Goal: Task Accomplishment & Management: Complete application form

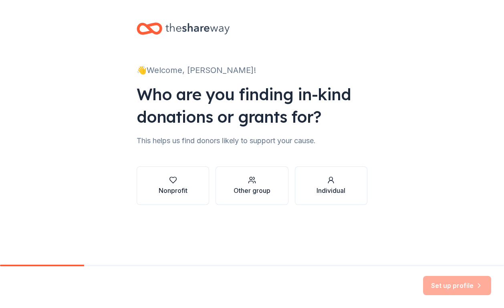
click at [106, 64] on div "👋 Welcome, [PERSON_NAME]! Who are you finding in-kind donations or grants for? …" at bounding box center [252, 121] width 504 height 243
click at [174, 189] on div "Nonprofit" at bounding box center [173, 190] width 29 height 10
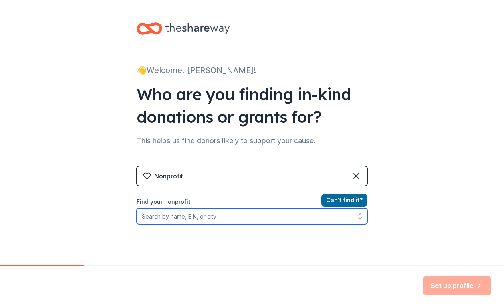
click at [170, 213] on input "Find your nonprofit" at bounding box center [252, 216] width 231 height 16
type input "Altadena Girls"
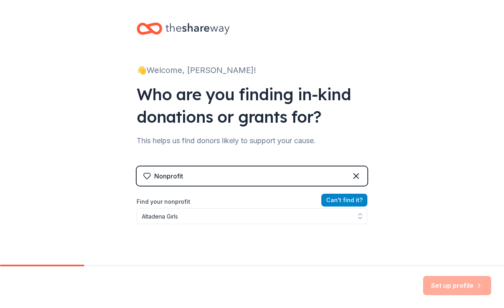
click at [335, 199] on button "Can ' t find it?" at bounding box center [344, 199] width 46 height 13
click at [332, 201] on button "Can ' t find it?" at bounding box center [344, 199] width 46 height 13
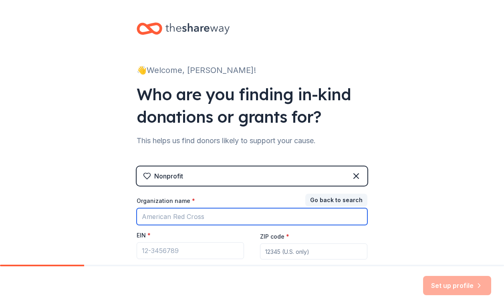
click at [197, 216] on input "Organization name *" at bounding box center [252, 216] width 231 height 17
type input "A"
type input "Creative Visions"
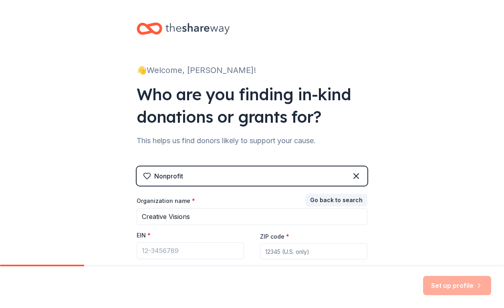
click at [97, 210] on div "👋 Welcome, [PERSON_NAME]! Who are you finding in-kind donations or grants for? …" at bounding box center [252, 165] width 504 height 330
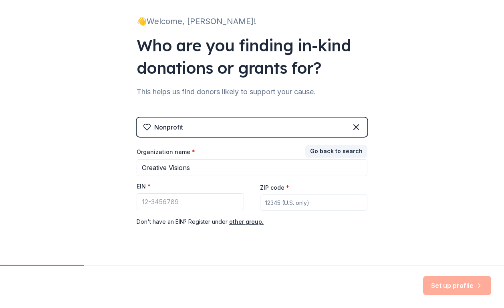
scroll to position [65, 0]
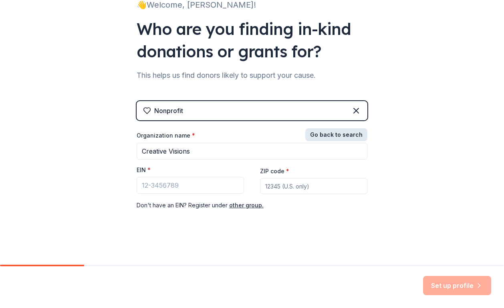
click at [345, 134] on button "Go back to search" at bounding box center [336, 134] width 62 height 13
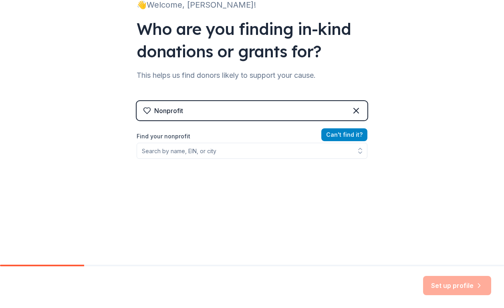
click at [338, 137] on button "Can ' t find it?" at bounding box center [344, 134] width 46 height 13
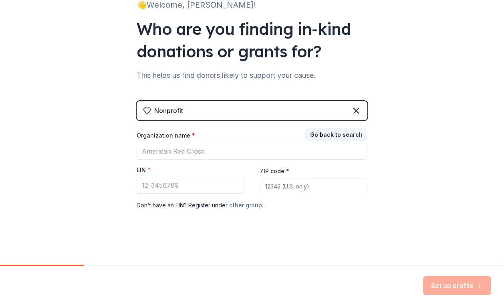
click at [256, 204] on button "other group." at bounding box center [246, 205] width 34 height 10
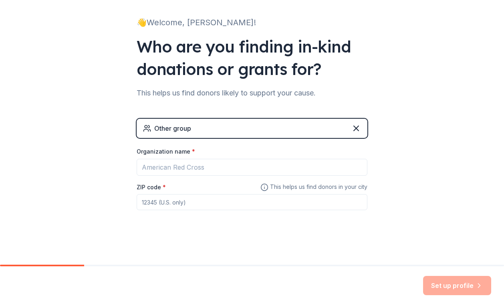
scroll to position [48, 0]
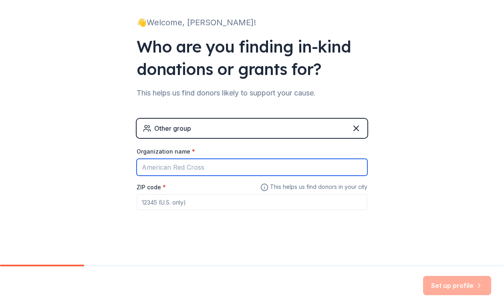
click at [186, 162] on input "Organization name *" at bounding box center [252, 167] width 231 height 17
type input "Altadena Girls - Fiscally Sponsored by Creative Vision"
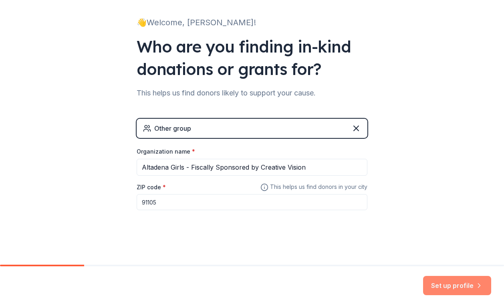
type input "91105"
click at [460, 286] on button "Set up profile" at bounding box center [457, 285] width 68 height 19
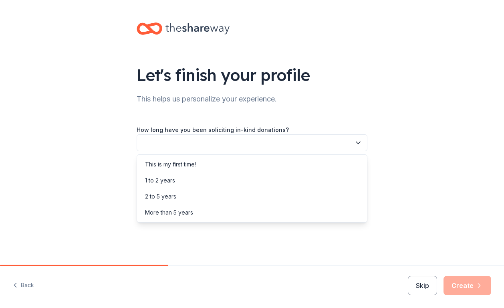
click at [241, 142] on button "button" at bounding box center [252, 142] width 231 height 17
click at [213, 182] on div "1 to 2 years" at bounding box center [252, 180] width 227 height 16
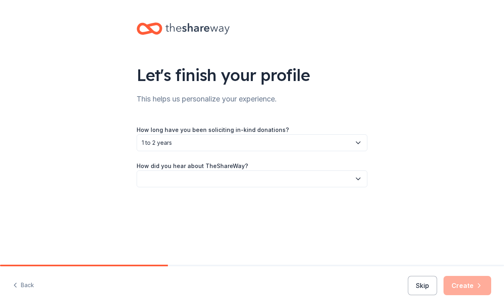
click at [234, 181] on button "button" at bounding box center [252, 178] width 231 height 17
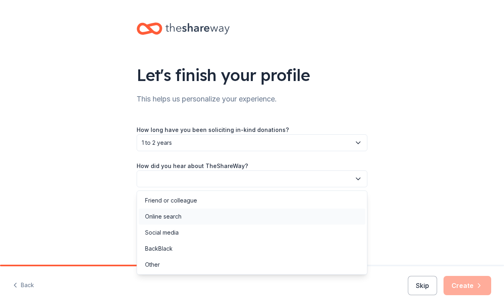
click at [201, 214] on div "Online search" at bounding box center [252, 216] width 227 height 16
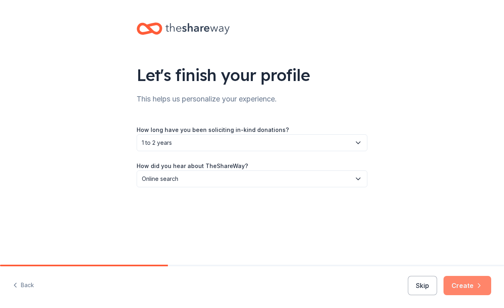
click at [468, 283] on button "Create" at bounding box center [467, 285] width 48 height 19
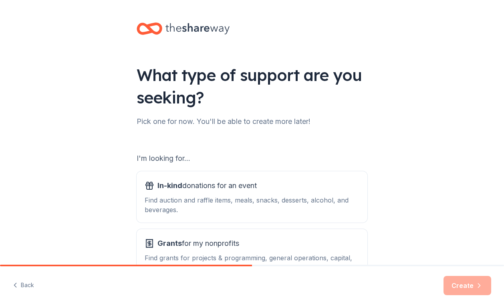
click at [427, 103] on div "What type of support are you seeking? Pick one for now. You'll be able to creat…" at bounding box center [252, 161] width 504 height 323
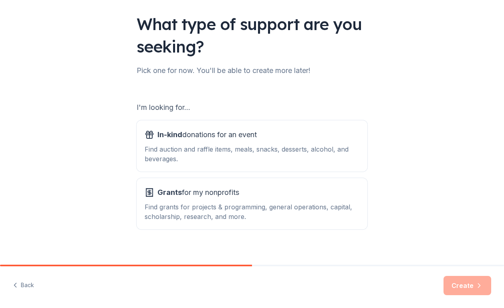
scroll to position [59, 0]
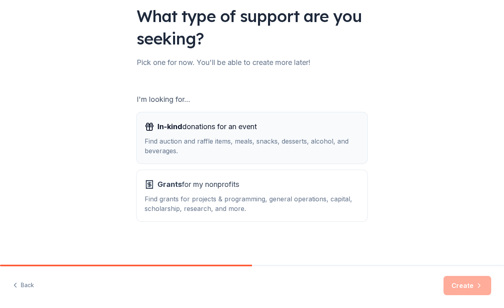
click at [309, 135] on div "In-kind donations for an event Find auction and raffle items, meals, snacks, de…" at bounding box center [252, 137] width 215 height 35
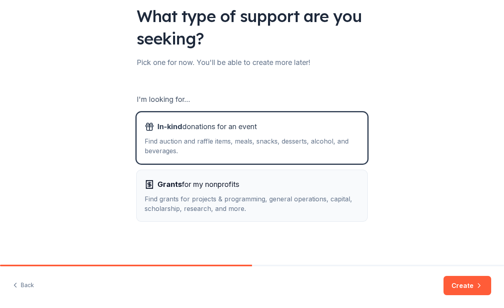
click at [304, 206] on div "Find grants for projects & programming, general operations, capital, scholarshi…" at bounding box center [252, 203] width 215 height 19
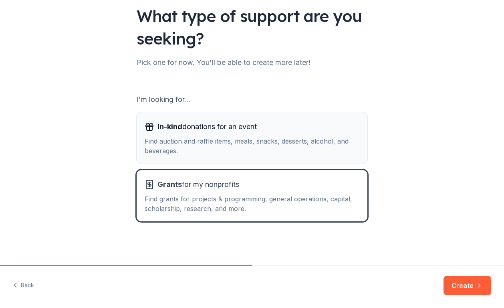
click at [315, 156] on button "In-kind donations for an event Find auction and raffle items, meals, snacks, de…" at bounding box center [252, 137] width 231 height 51
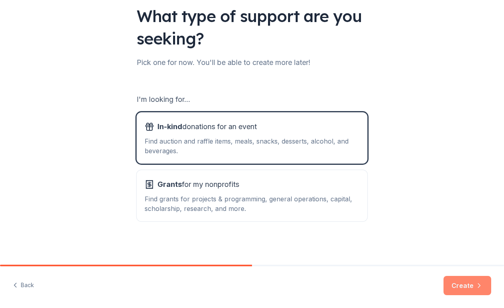
click at [469, 286] on button "Create" at bounding box center [467, 285] width 48 height 19
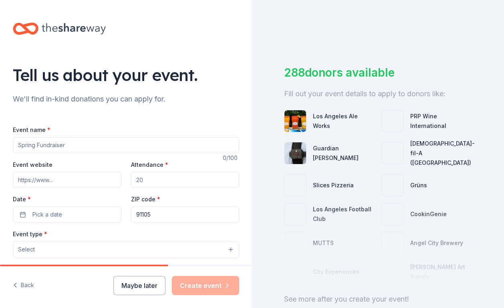
click at [225, 62] on div "Tell us about your event. We'll find in-kind donations you can apply for. Event…" at bounding box center [126, 266] width 252 height 533
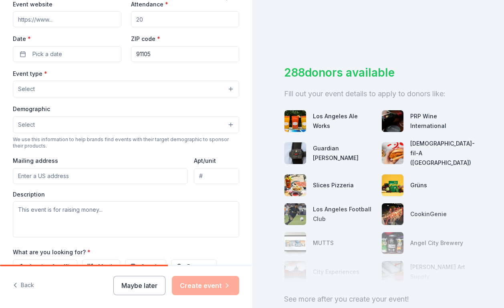
scroll to position [144, 0]
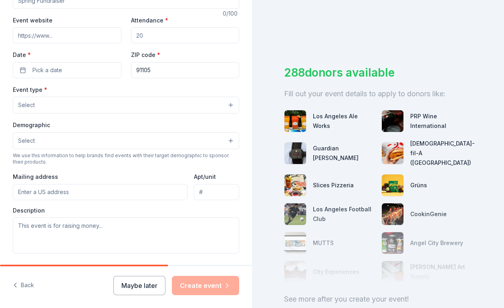
click at [470, 66] on div "288 donors available" at bounding box center [378, 72] width 188 height 17
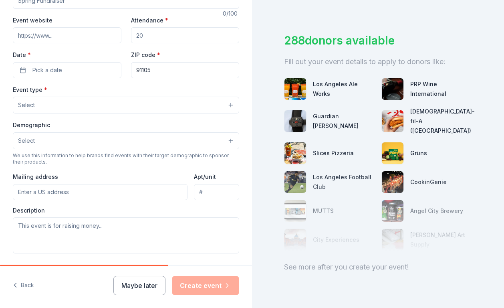
scroll to position [42, 0]
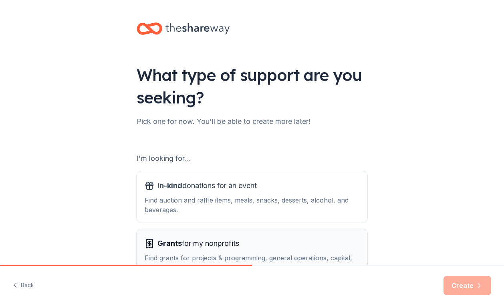
click at [222, 246] on span "Grants for my nonprofits" at bounding box center [198, 243] width 82 height 13
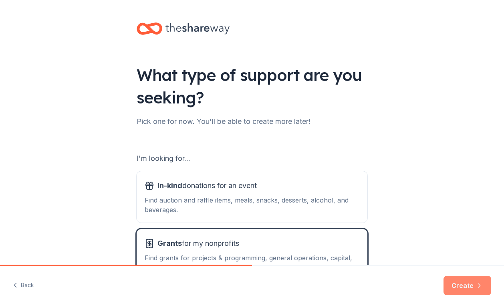
click at [469, 286] on button "Create" at bounding box center [467, 285] width 48 height 19
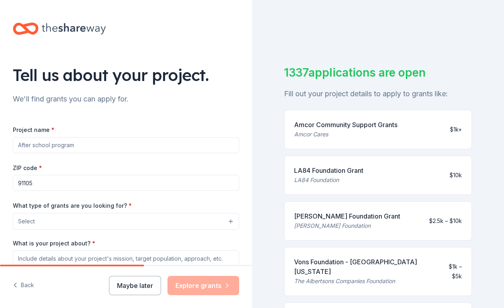
click at [266, 75] on div "1337 applications are open Fill out your project details to apply to grants lik…" at bounding box center [378, 154] width 252 height 308
click at [113, 143] on input "Project name *" at bounding box center [126, 145] width 226 height 16
type input "Altadena Girls"
click at [95, 180] on input "91105" at bounding box center [126, 183] width 226 height 16
type input "91105"
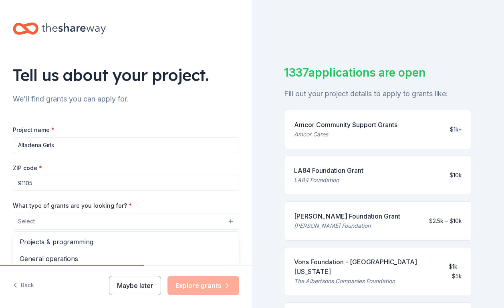
click at [111, 221] on button "Select" at bounding box center [126, 221] width 226 height 17
click at [255, 208] on div "Tell us about your project. We'll find grants you can apply for. Project name *…" at bounding box center [252, 154] width 504 height 308
drag, startPoint x: 266, startPoint y: 224, endPoint x: 246, endPoint y: 299, distance: 77.4
click at [246, 299] on div "Tell us about your project. We'll find grants you can apply for. Project name *…" at bounding box center [252, 154] width 504 height 308
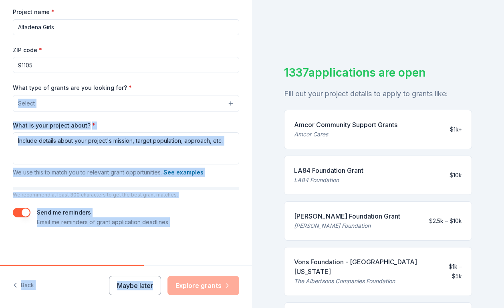
scroll to position [119, 0]
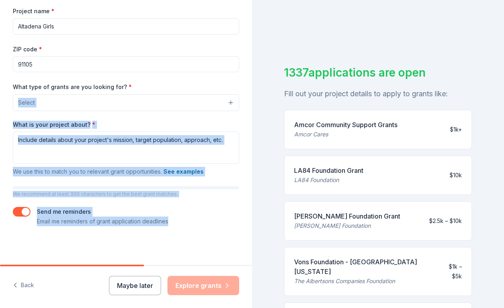
drag, startPoint x: 170, startPoint y: 202, endPoint x: 154, endPoint y: 215, distance: 20.5
click at [154, 226] on div "Tell us about your project. We'll find grants you can apply for. Project name *…" at bounding box center [126, 72] width 252 height 383
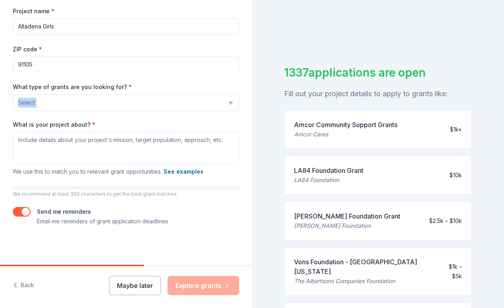
click at [143, 105] on button "Select" at bounding box center [126, 102] width 226 height 17
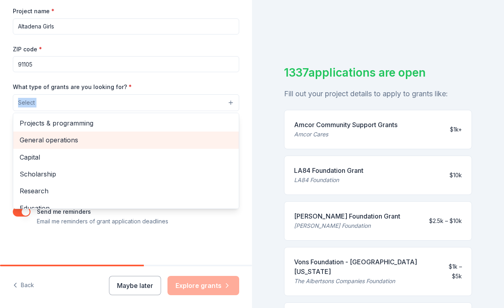
click at [86, 138] on span "General operations" at bounding box center [126, 140] width 213 height 10
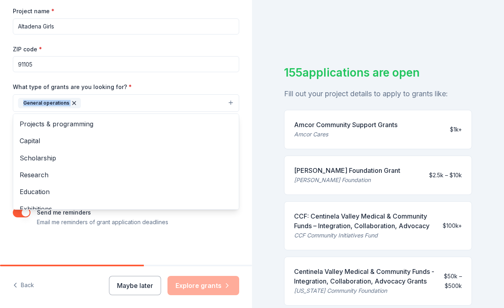
click at [260, 89] on div "Tell us about your project. We'll find grants you can apply for. Project name *…" at bounding box center [252, 154] width 504 height 308
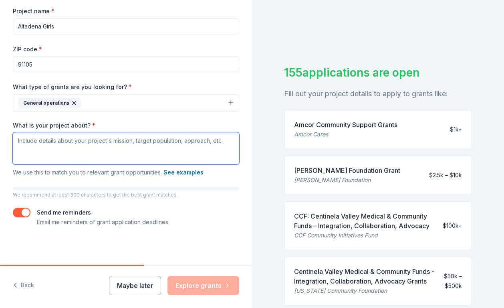
click at [109, 148] on textarea "What is your project about? *" at bounding box center [126, 148] width 226 height 32
